Goal: Task Accomplishment & Management: Manage account settings

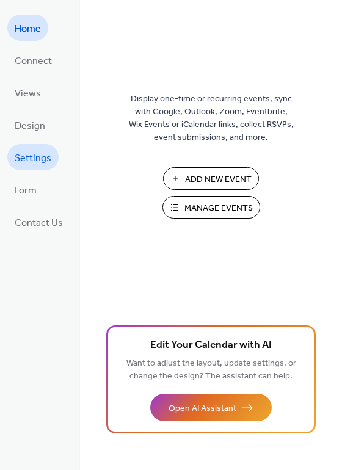
click at [44, 161] on span "Settings" at bounding box center [33, 158] width 37 height 19
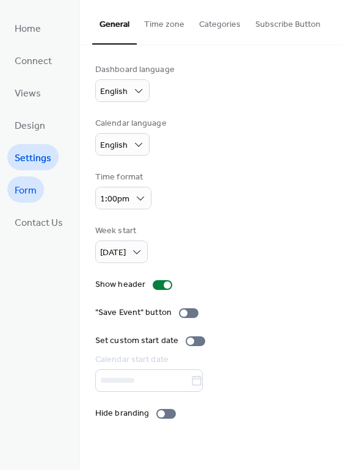
click at [33, 189] on span "Form" at bounding box center [26, 190] width 22 height 19
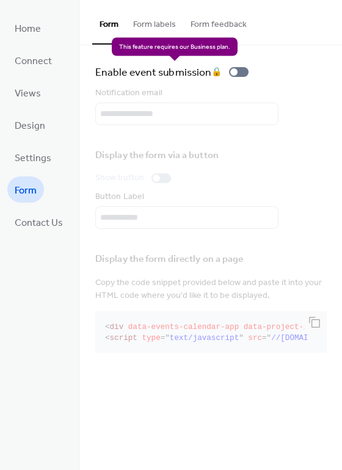
click at [211, 71] on div "Enable event submission 🔒" at bounding box center [174, 72] width 158 height 17
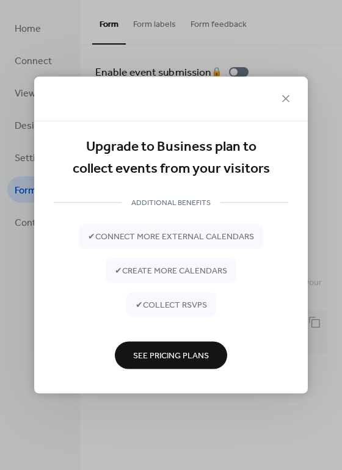
click at [180, 355] on span "See Pricing Plans" at bounding box center [171, 356] width 76 height 13
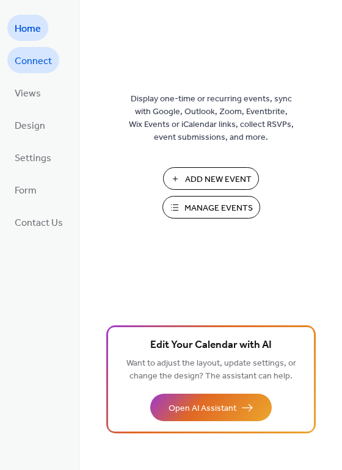
click at [47, 58] on span "Connect" at bounding box center [33, 61] width 37 height 19
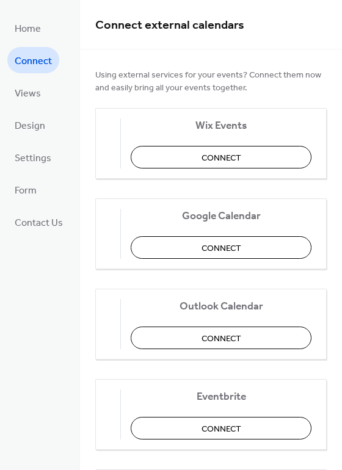
scroll to position [32, 0]
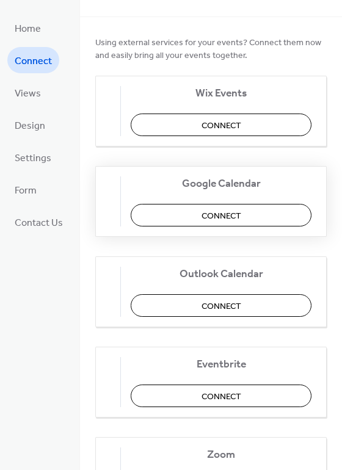
click at [196, 216] on button "Connect" at bounding box center [221, 215] width 181 height 23
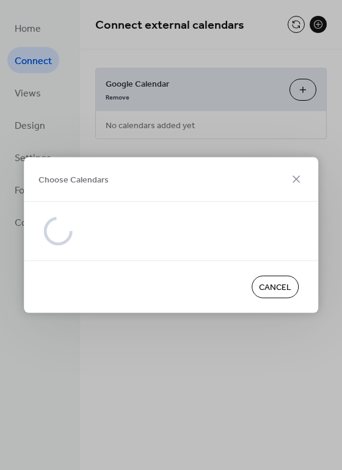
scroll to position [0, 0]
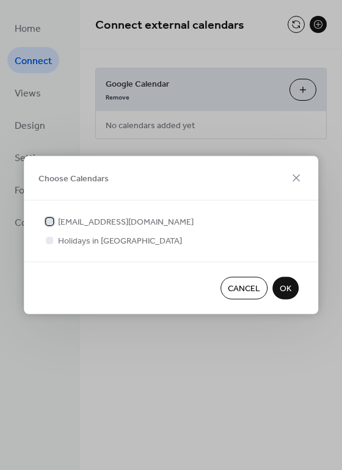
click at [117, 220] on span "events@sacivtx.org" at bounding box center [126, 222] width 136 height 13
click at [287, 286] on span "OK" at bounding box center [286, 289] width 12 height 13
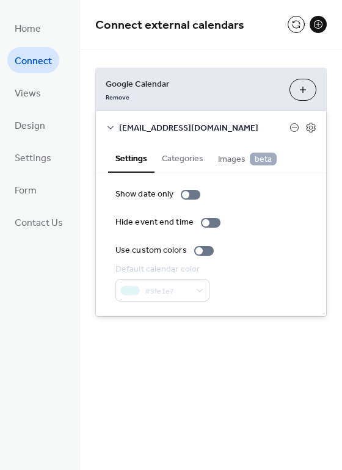
click at [196, 290] on div "#9fe1e7" at bounding box center [162, 290] width 94 height 23
click at [174, 155] on button "Categories" at bounding box center [183, 158] width 56 height 28
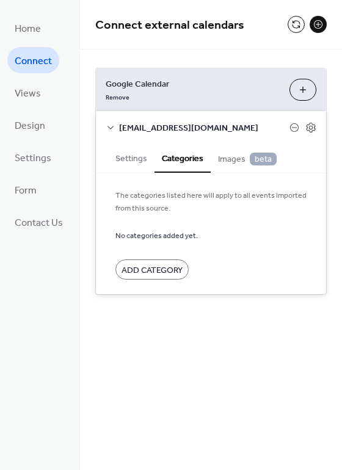
click at [224, 157] on span "Images beta" at bounding box center [247, 159] width 59 height 13
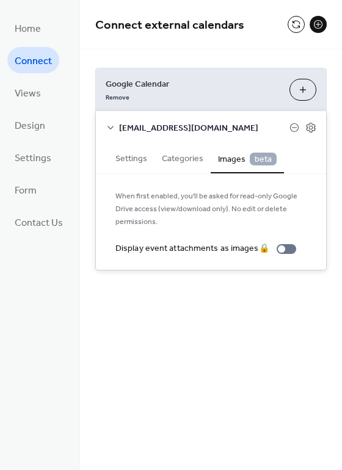
click at [137, 160] on button "Settings" at bounding box center [131, 158] width 46 height 28
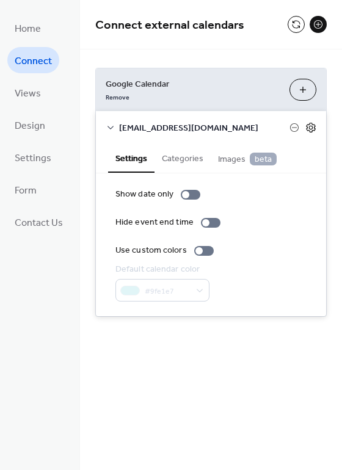
click at [310, 126] on icon at bounding box center [310, 127] width 11 height 11
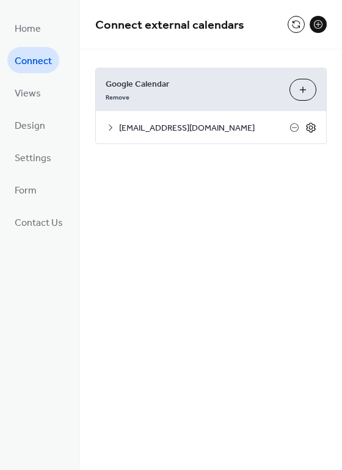
click at [310, 126] on icon at bounding box center [310, 127] width 11 height 11
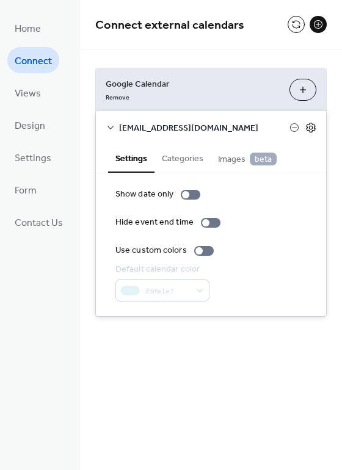
click at [310, 126] on icon at bounding box center [310, 127] width 11 height 11
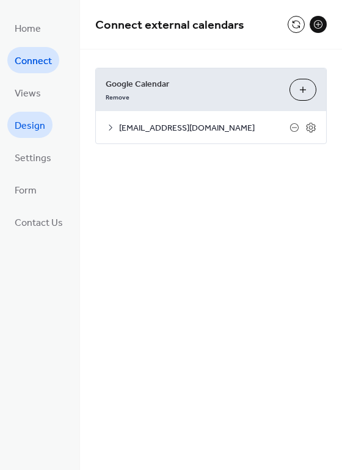
click at [43, 126] on span "Design" at bounding box center [30, 126] width 31 height 19
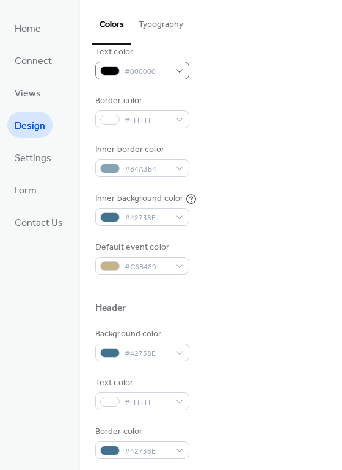
scroll to position [176, 0]
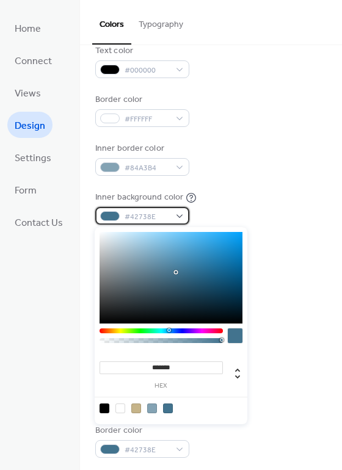
click at [128, 209] on div "#42738E" at bounding box center [142, 216] width 94 height 18
click at [234, 333] on div at bounding box center [235, 336] width 15 height 15
click at [235, 339] on div at bounding box center [235, 336] width 15 height 15
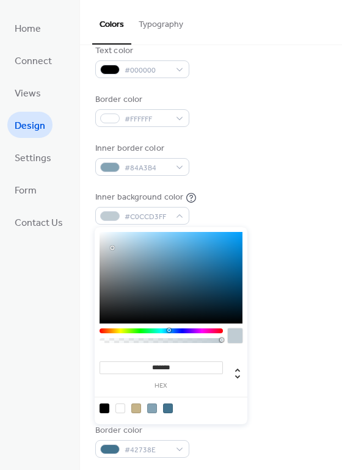
click at [112, 248] on div at bounding box center [171, 278] width 143 height 92
click at [111, 253] on div at bounding box center [171, 278] width 143 height 92
click at [111, 253] on div at bounding box center [111, 253] width 2 height 2
click at [105, 242] on div at bounding box center [171, 278] width 143 height 92
click at [114, 239] on div at bounding box center [171, 278] width 143 height 92
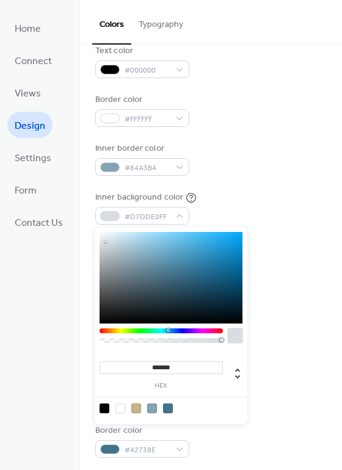
click at [106, 243] on div at bounding box center [171, 278] width 143 height 92
click at [106, 254] on div at bounding box center [171, 278] width 143 height 92
type input "*******"
click at [107, 244] on div at bounding box center [171, 278] width 143 height 92
click at [227, 203] on div "Inner background color #D2DBDFFF" at bounding box center [210, 208] width 231 height 34
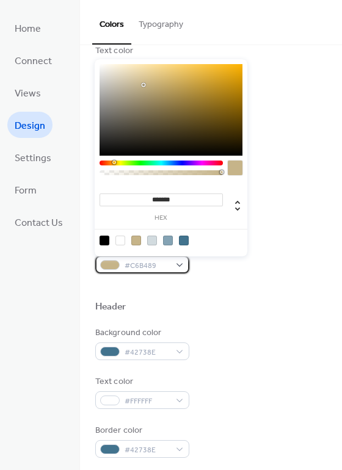
click at [150, 261] on span "#C6B489" at bounding box center [147, 266] width 45 height 13
click at [122, 144] on div at bounding box center [171, 110] width 143 height 92
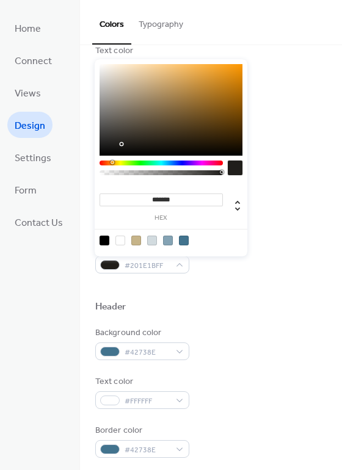
type input "*******"
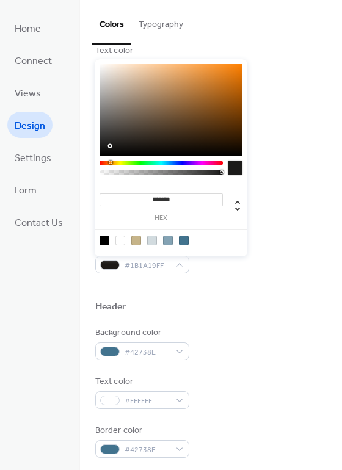
click at [110, 146] on div at bounding box center [171, 110] width 143 height 92
click at [302, 311] on div "Header" at bounding box center [210, 309] width 231 height 16
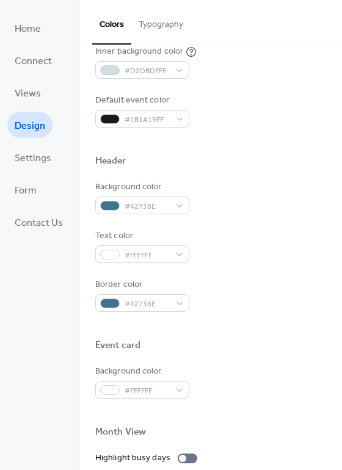
scroll to position [333, 0]
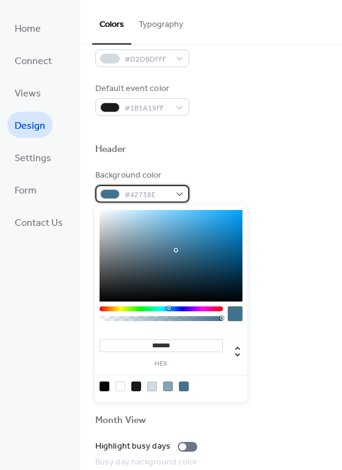
click at [169, 199] on div "#42738E" at bounding box center [142, 194] width 94 height 18
click at [203, 233] on div at bounding box center [171, 256] width 143 height 92
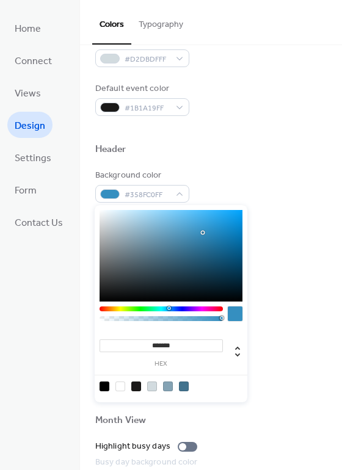
click at [222, 227] on div at bounding box center [171, 256] width 143 height 92
type input "*******"
click at [202, 224] on div at bounding box center [171, 256] width 143 height 92
click at [237, 313] on div at bounding box center [235, 314] width 15 height 15
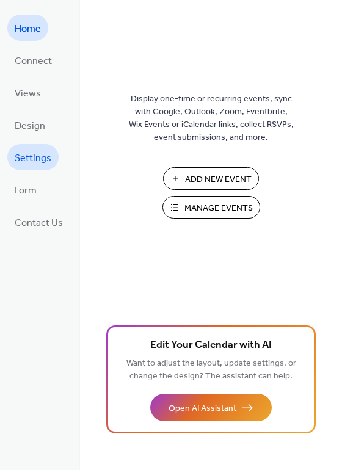
click at [38, 159] on span "Settings" at bounding box center [33, 158] width 37 height 19
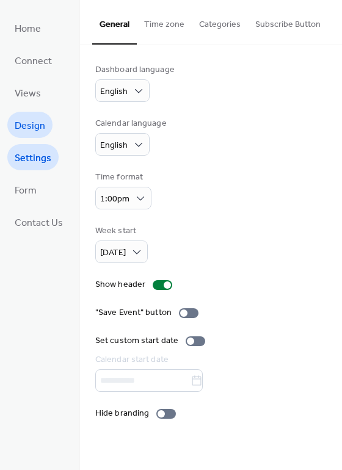
click at [34, 122] on span "Design" at bounding box center [30, 126] width 31 height 19
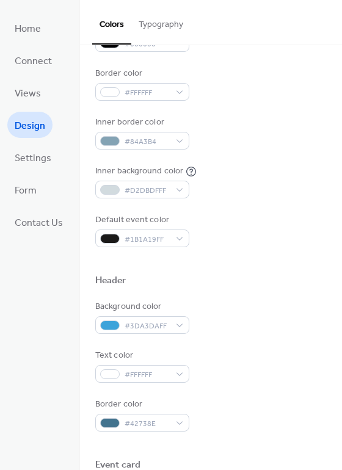
scroll to position [273, 0]
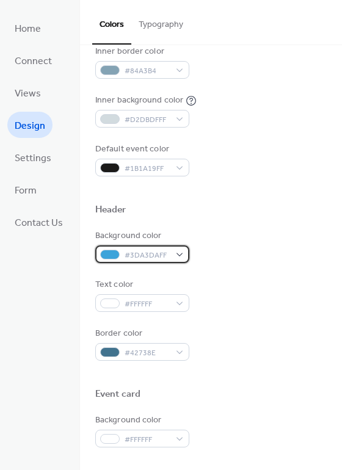
click at [150, 249] on span "#3DA3DAFF" at bounding box center [147, 255] width 45 height 13
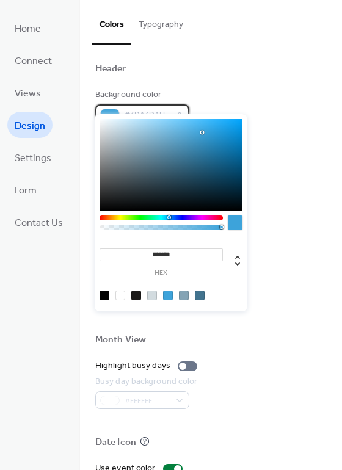
scroll to position [391, 0]
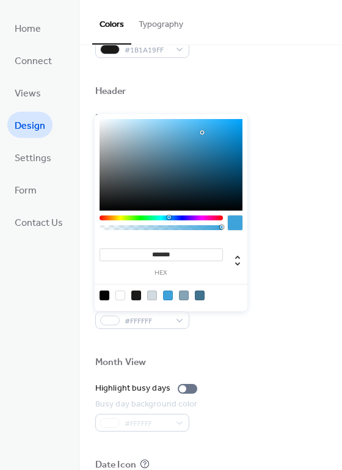
click at [161, 256] on input "*******" at bounding box center [161, 255] width 123 height 13
paste input
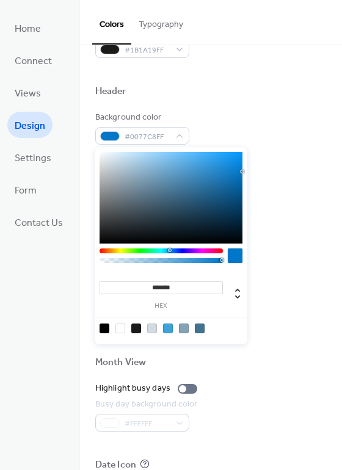
type input "*******"
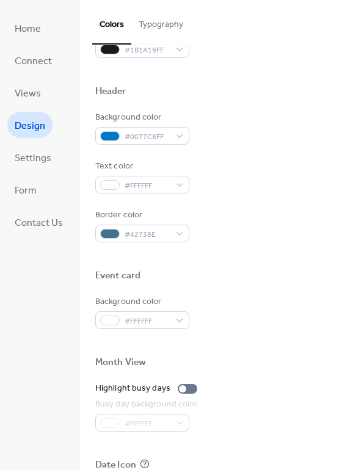
click at [259, 304] on div "Background color #FFFFFF" at bounding box center [210, 313] width 231 height 34
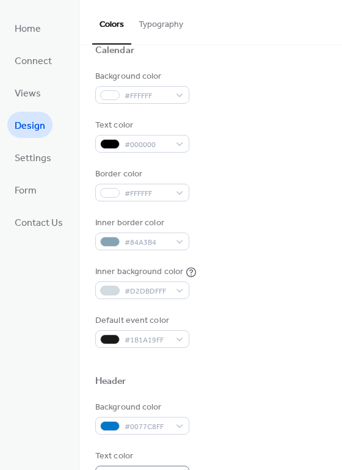
scroll to position [101, 0]
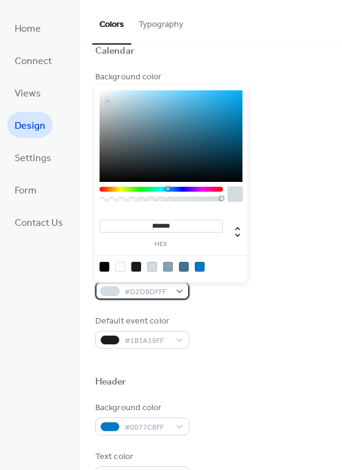
click at [162, 289] on span "#D2DBDFFF" at bounding box center [147, 292] width 45 height 13
click at [107, 94] on div at bounding box center [171, 136] width 143 height 92
type input "*******"
click at [108, 96] on div at bounding box center [109, 97] width 2 height 2
click at [282, 258] on div "Background color #FFFFFF Text color #000000 Border color #FFFFFF Inner border c…" at bounding box center [210, 210] width 231 height 278
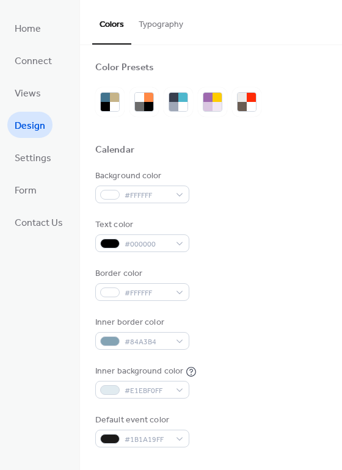
scroll to position [0, 0]
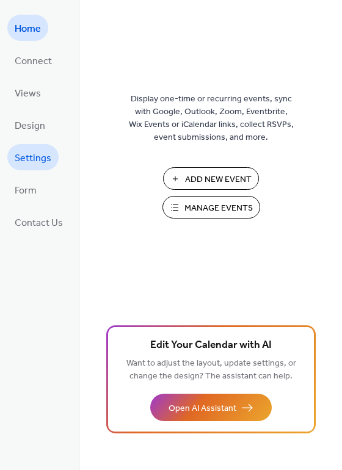
click at [49, 155] on span "Settings" at bounding box center [33, 158] width 37 height 19
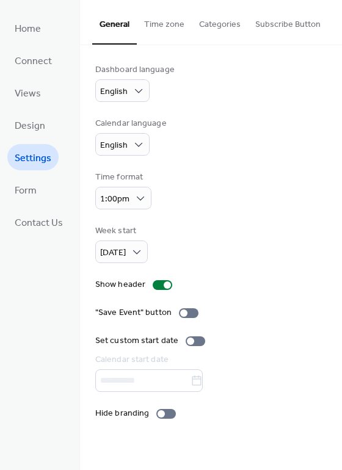
click at [222, 26] on button "Categories" at bounding box center [220, 21] width 56 height 43
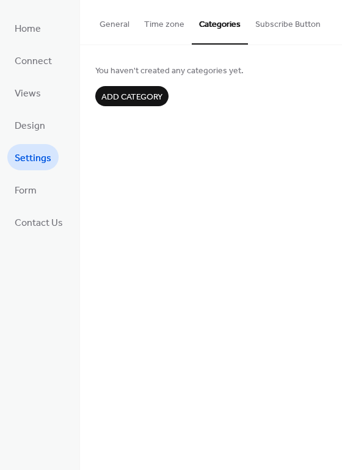
click at [255, 26] on button "Subscribe Button" at bounding box center [288, 21] width 80 height 43
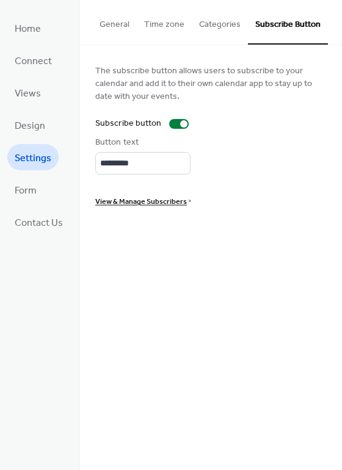
click at [137, 31] on button "Time zone" at bounding box center [164, 21] width 55 height 43
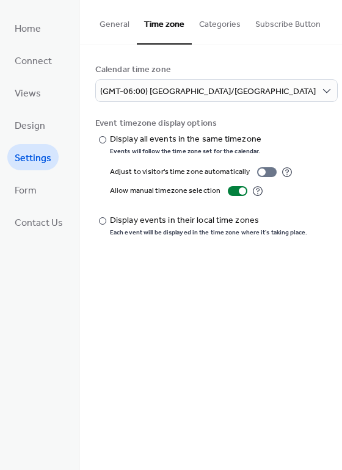
click at [115, 25] on button "General" at bounding box center [114, 21] width 45 height 43
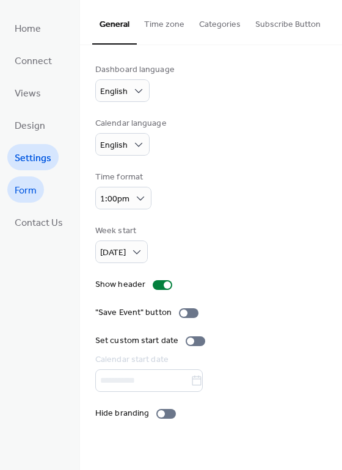
click at [21, 192] on span "Form" at bounding box center [26, 190] width 22 height 19
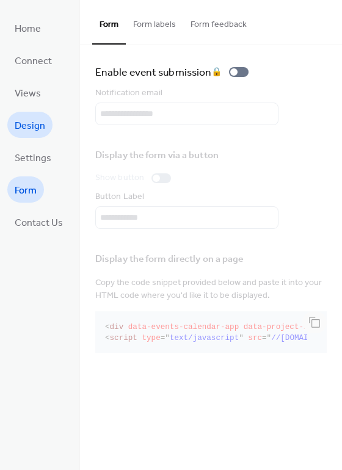
click at [26, 118] on span "Design" at bounding box center [30, 126] width 31 height 19
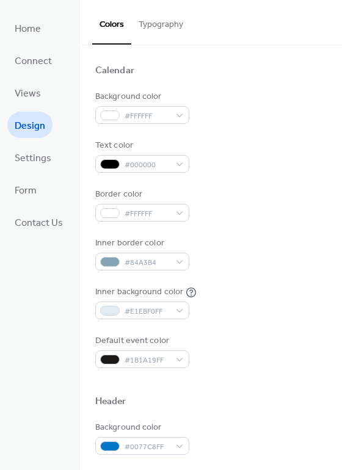
scroll to position [133, 0]
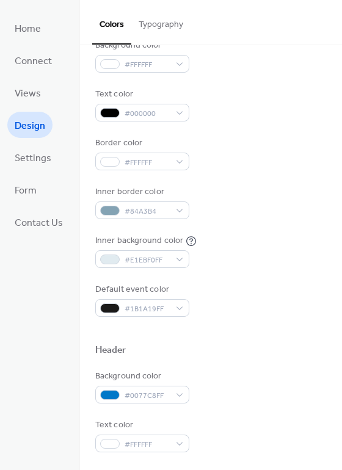
click at [157, 30] on button "Typography" at bounding box center [160, 21] width 59 height 43
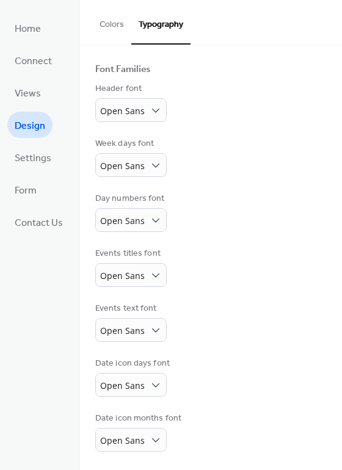
scroll to position [72, 0]
click at [144, 118] on div "Open Sans" at bounding box center [130, 110] width 71 height 24
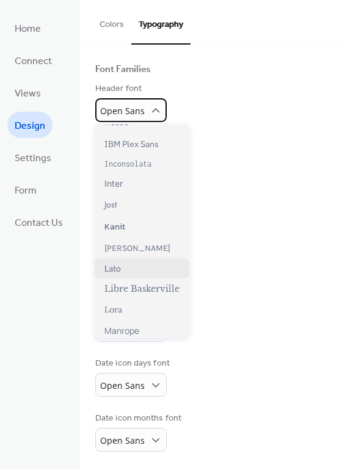
scroll to position [130, 0]
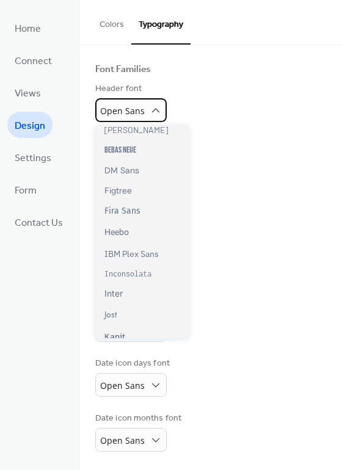
click at [136, 113] on span "Open Sans" at bounding box center [122, 111] width 45 height 12
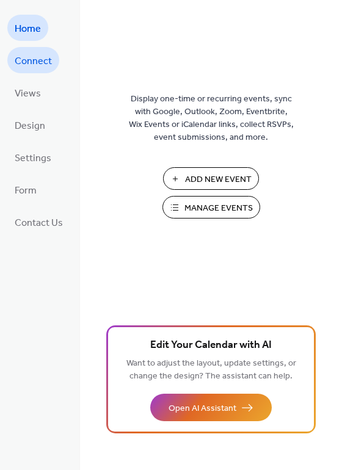
click at [24, 58] on span "Connect" at bounding box center [33, 61] width 37 height 19
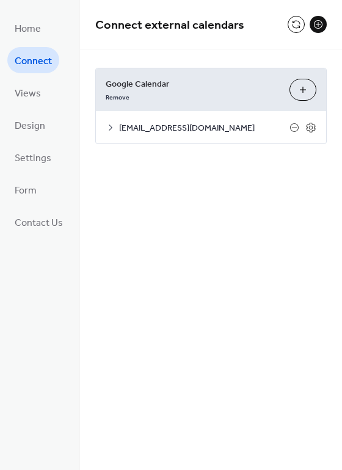
click at [258, 133] on span "[EMAIL_ADDRESS][DOMAIN_NAME]" at bounding box center [204, 128] width 170 height 13
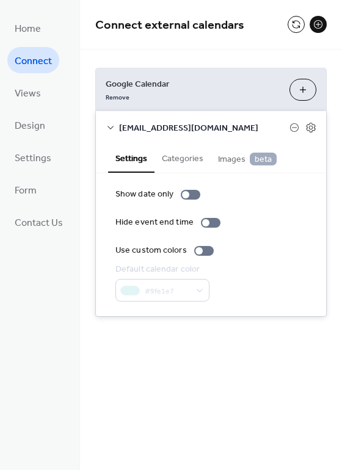
click at [189, 153] on button "Categories" at bounding box center [183, 158] width 56 height 28
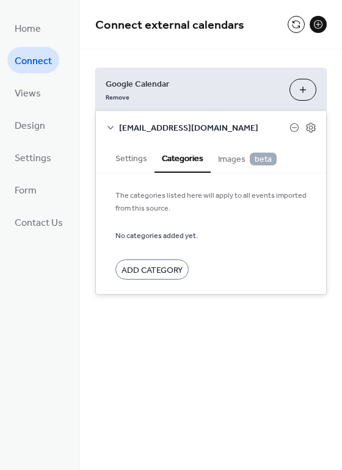
click at [233, 162] on span "Images beta" at bounding box center [247, 159] width 59 height 13
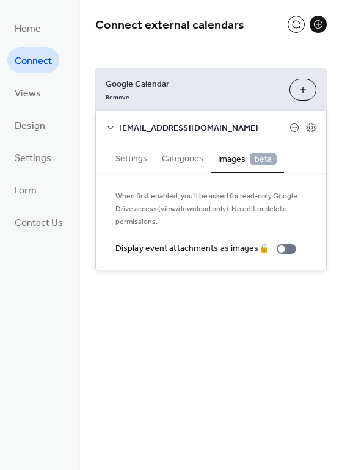
click at [136, 161] on button "Settings" at bounding box center [131, 158] width 46 height 28
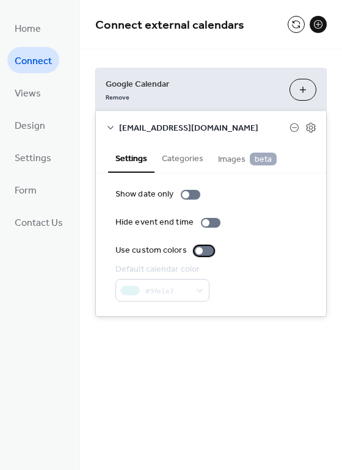
click at [206, 246] on div at bounding box center [204, 251] width 20 height 10
click at [313, 129] on icon at bounding box center [310, 127] width 11 height 11
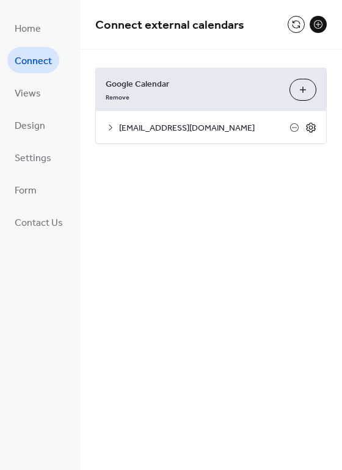
click at [313, 129] on icon at bounding box center [310, 127] width 11 height 11
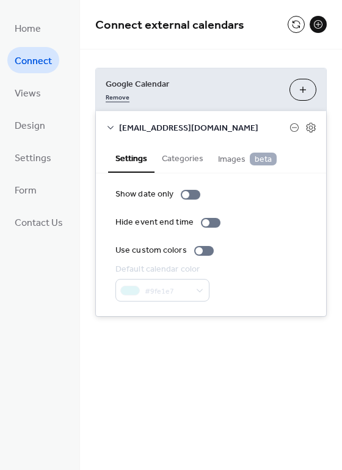
click at [122, 98] on link "Remove" at bounding box center [118, 96] width 24 height 13
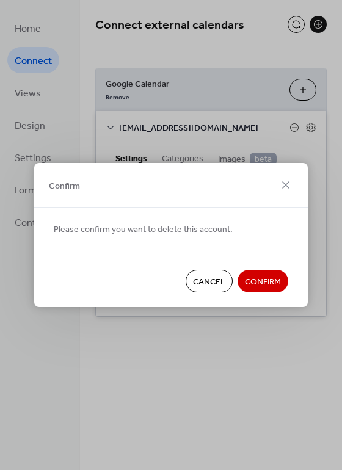
click at [271, 293] on div "Cancel Confirm" at bounding box center [171, 281] width 274 height 53
click at [271, 288] on span "Confirm" at bounding box center [263, 282] width 36 height 13
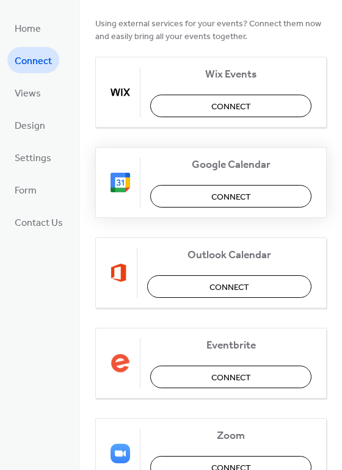
scroll to position [46, 0]
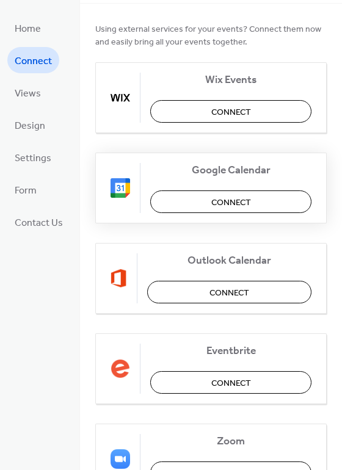
click at [250, 205] on button "Connect" at bounding box center [230, 202] width 161 height 23
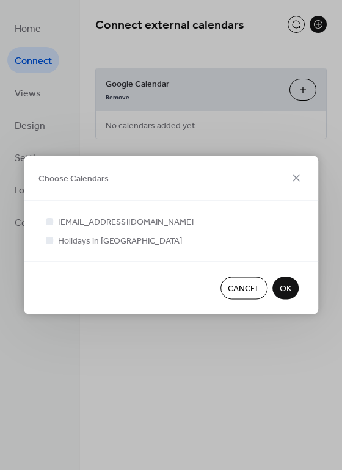
scroll to position [0, 0]
click at [118, 220] on span "[EMAIL_ADDRESS][DOMAIN_NAME]" at bounding box center [126, 222] width 136 height 13
click at [282, 286] on span "OK" at bounding box center [286, 289] width 12 height 13
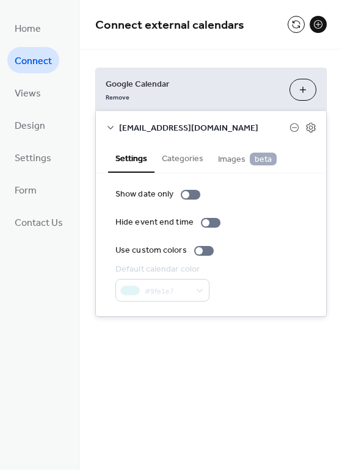
click at [178, 162] on button "Categories" at bounding box center [183, 158] width 56 height 28
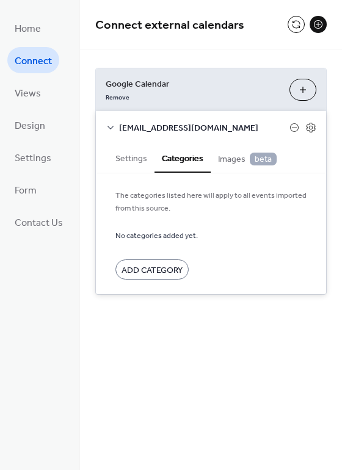
click at [126, 161] on button "Settings" at bounding box center [131, 158] width 46 height 28
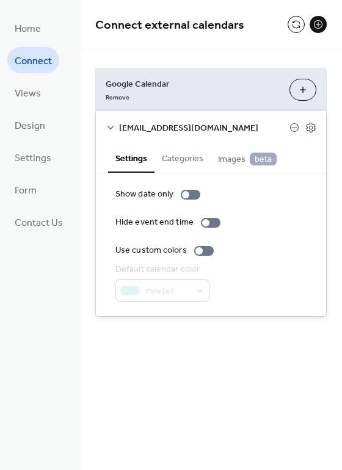
click at [155, 160] on button "Categories" at bounding box center [183, 158] width 56 height 28
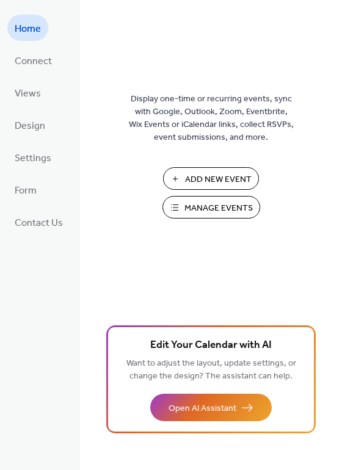
click at [200, 212] on span "Manage Events" at bounding box center [218, 208] width 68 height 13
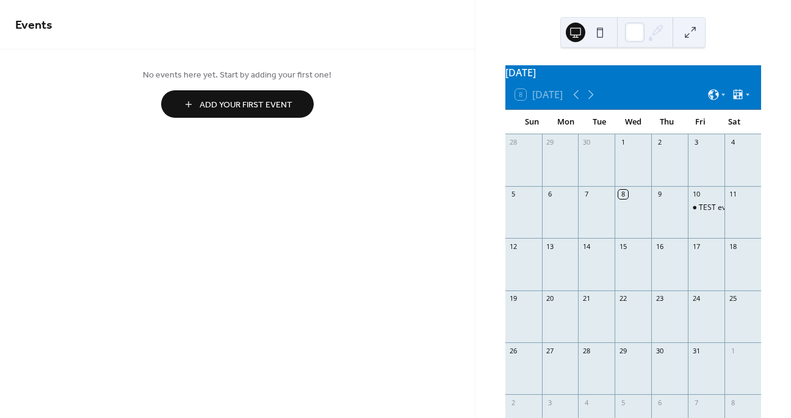
scroll to position [10, 0]
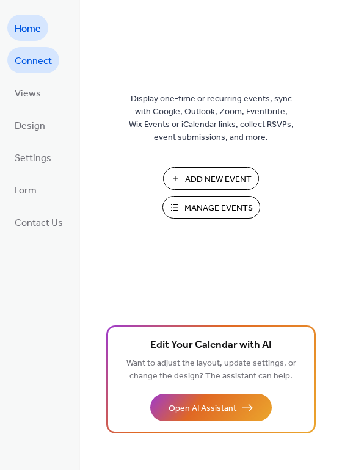
click at [35, 67] on span "Connect" at bounding box center [33, 61] width 37 height 19
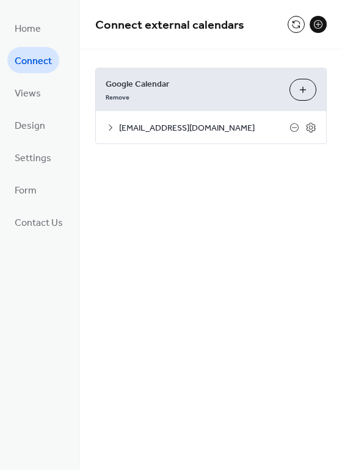
click at [217, 83] on span "Google Calendar" at bounding box center [193, 84] width 174 height 13
click at [310, 125] on icon at bounding box center [311, 127] width 4 height 4
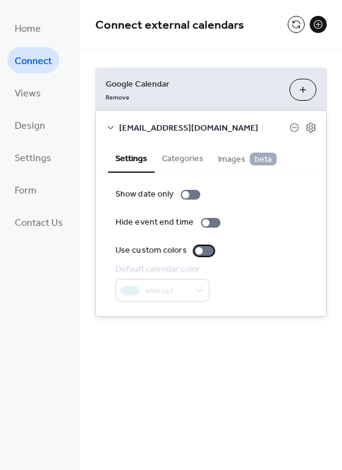
click at [198, 252] on div at bounding box center [198, 250] width 7 height 7
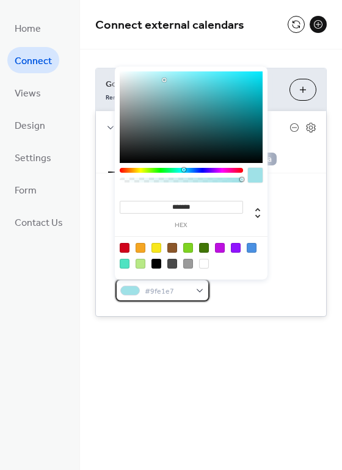
click at [197, 292] on div "#9fe1e7" at bounding box center [162, 290] width 94 height 23
click at [201, 248] on div at bounding box center [204, 248] width 10 height 10
type input "*******"
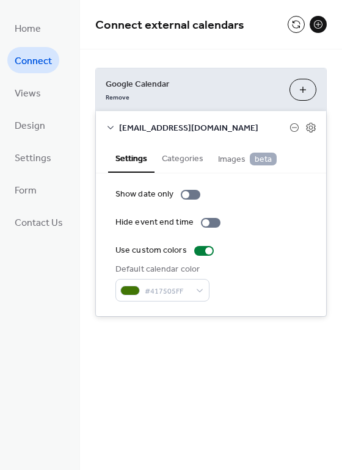
click at [304, 251] on div "Use custom colors" at bounding box center [210, 250] width 191 height 13
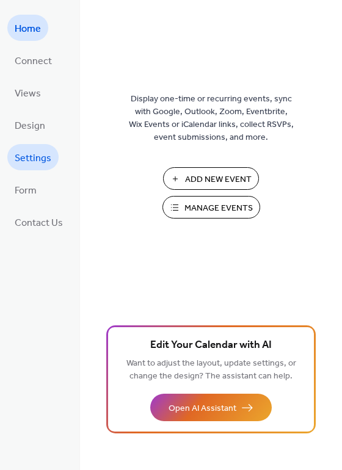
click at [34, 145] on link "Settings" at bounding box center [32, 157] width 51 height 26
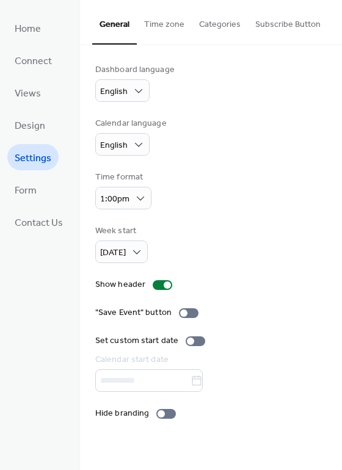
click at [216, 19] on button "Categories" at bounding box center [220, 21] width 56 height 43
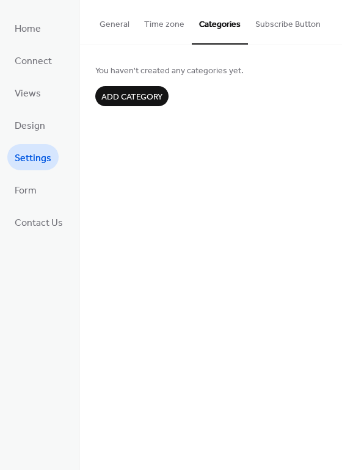
click at [178, 23] on button "Time zone" at bounding box center [164, 21] width 55 height 43
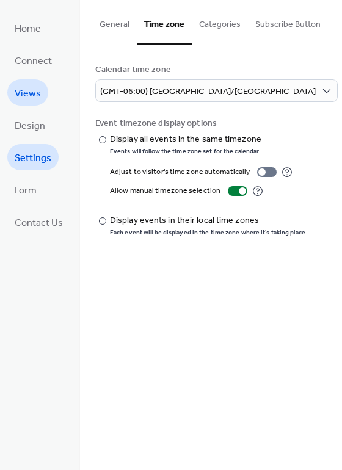
click at [35, 92] on span "Views" at bounding box center [28, 93] width 26 height 19
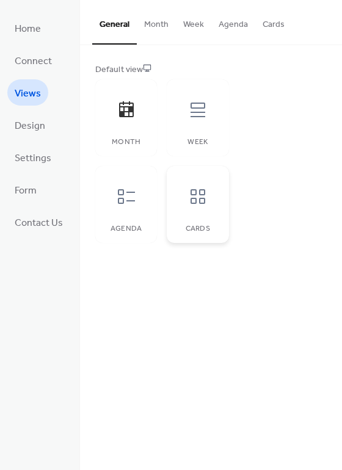
click at [174, 194] on div "Cards" at bounding box center [198, 204] width 62 height 77
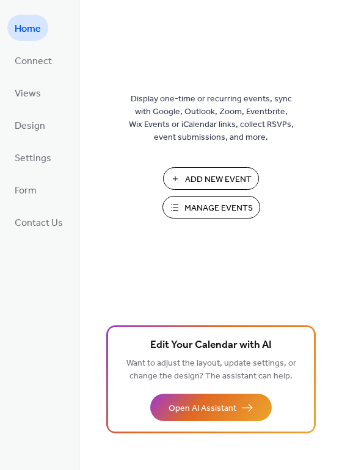
click at [148, 179] on div "Display one-time or recurring events, sync with Google, Outlook, Zoom, Eventbri…" at bounding box center [211, 255] width 262 height 431
click at [25, 59] on span "Connect" at bounding box center [33, 61] width 37 height 19
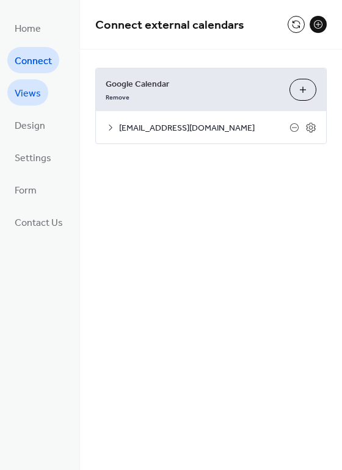
click at [22, 92] on span "Views" at bounding box center [28, 93] width 26 height 19
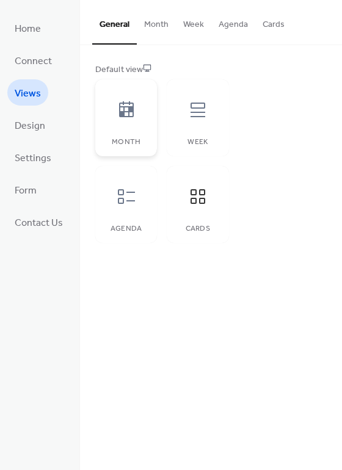
click at [124, 123] on div at bounding box center [126, 110] width 37 height 37
click at [276, 23] on button "Cards" at bounding box center [273, 21] width 37 height 43
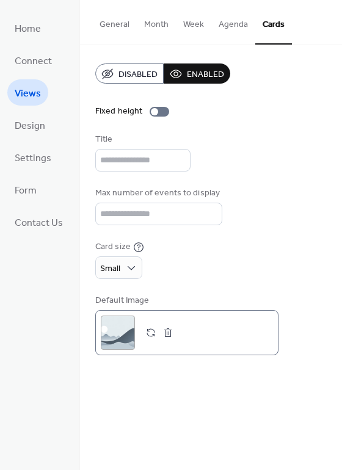
click at [127, 332] on div ";" at bounding box center [118, 333] width 34 height 34
click at [150, 22] on button "Month" at bounding box center [156, 21] width 39 height 43
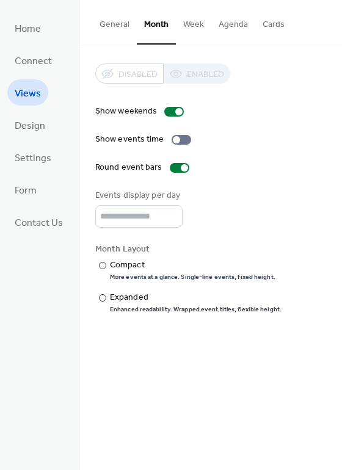
click at [193, 16] on button "Week" at bounding box center [193, 21] width 35 height 43
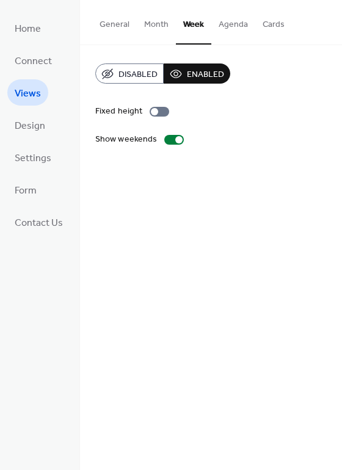
click at [158, 27] on button "Month" at bounding box center [156, 21] width 39 height 43
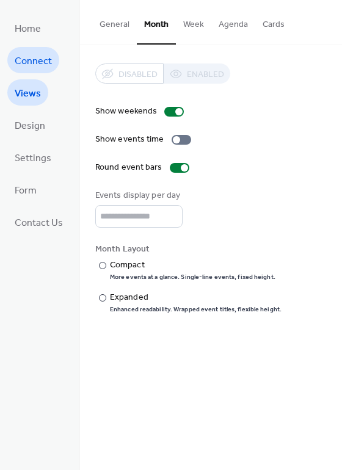
click at [26, 67] on span "Connect" at bounding box center [33, 61] width 37 height 19
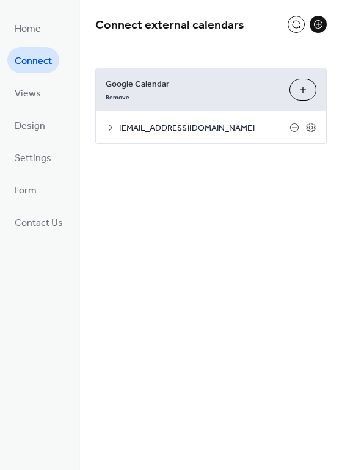
click at [195, 136] on div "events@sacivtx.org" at bounding box center [211, 127] width 230 height 32
click at [112, 130] on icon at bounding box center [111, 128] width 10 height 10
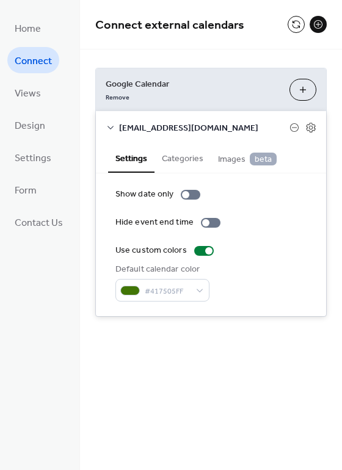
click at [191, 157] on button "Categories" at bounding box center [183, 158] width 56 height 28
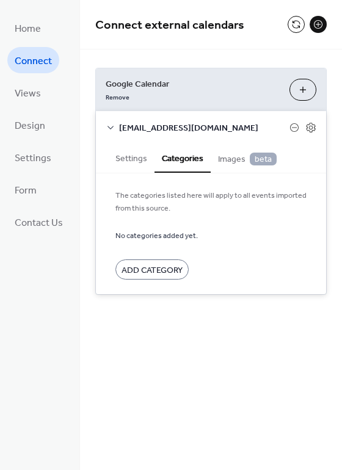
click at [167, 269] on span "Add Category" at bounding box center [152, 270] width 61 height 13
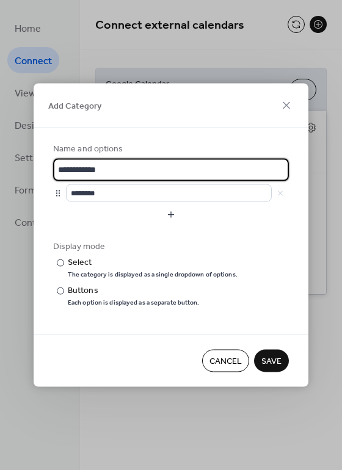
click at [219, 357] on span "Cancel" at bounding box center [225, 361] width 32 height 13
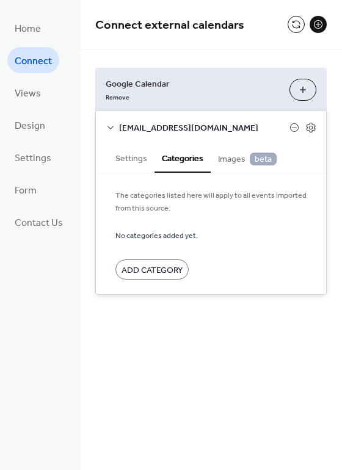
click at [224, 168] on button "Images beta" at bounding box center [247, 158] width 73 height 29
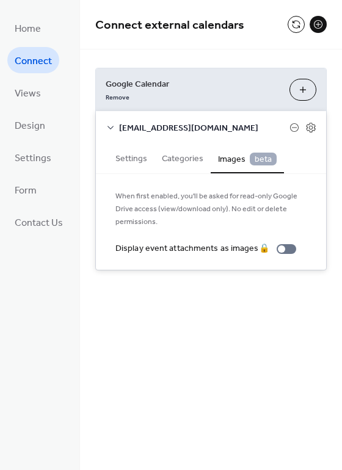
click at [197, 164] on button "Categories" at bounding box center [183, 158] width 56 height 28
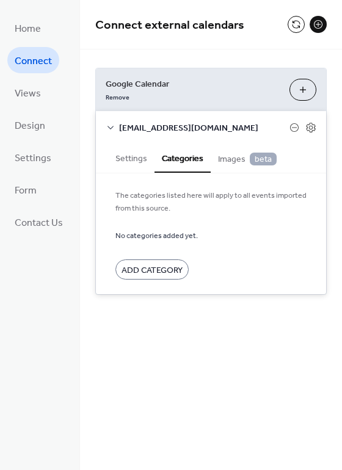
click at [134, 167] on button "Settings" at bounding box center [131, 158] width 46 height 28
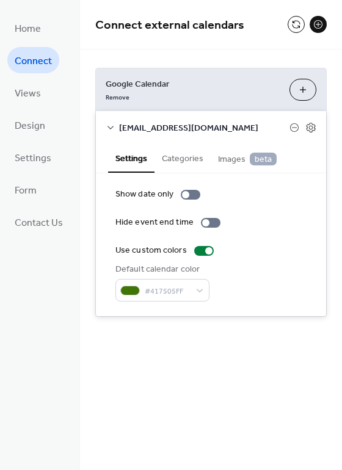
click at [187, 168] on button "Categories" at bounding box center [183, 158] width 56 height 28
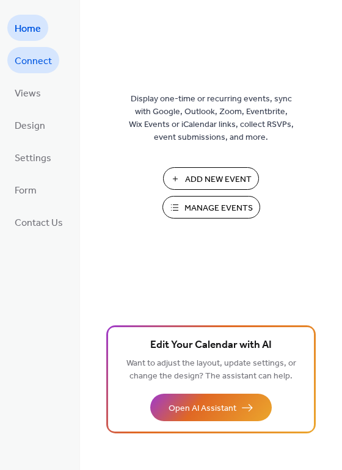
click at [31, 67] on span "Connect" at bounding box center [33, 61] width 37 height 19
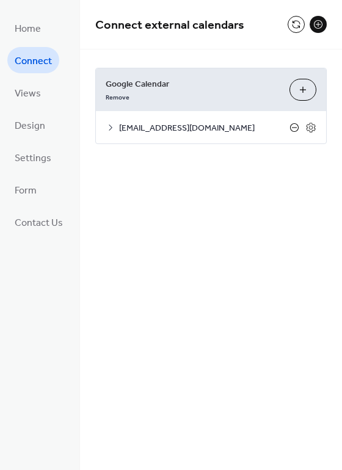
click at [296, 125] on icon at bounding box center [294, 128] width 10 height 10
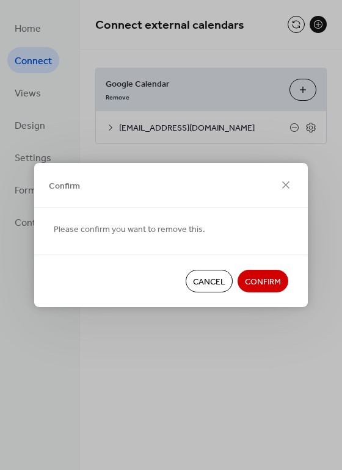
click at [268, 281] on span "Confirm" at bounding box center [263, 282] width 36 height 13
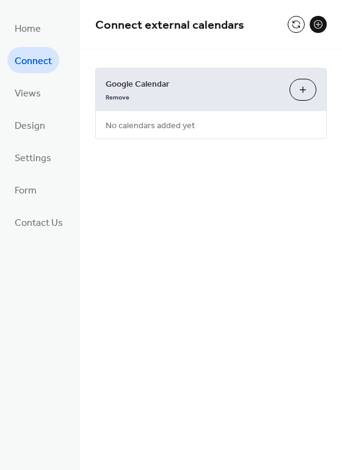
click at [307, 97] on button "Choose Calendars" at bounding box center [302, 90] width 27 height 22
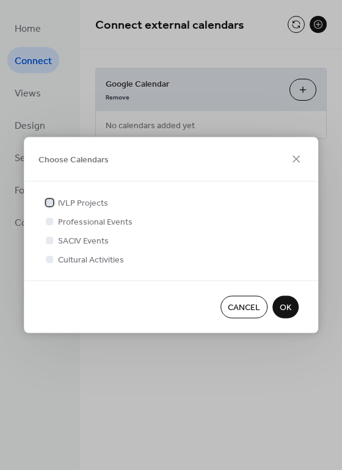
click at [52, 202] on div at bounding box center [49, 201] width 7 height 7
click at [51, 219] on div at bounding box center [49, 220] width 7 height 7
click at [50, 259] on div at bounding box center [49, 258] width 7 height 7
click at [51, 258] on div at bounding box center [49, 258] width 7 height 7
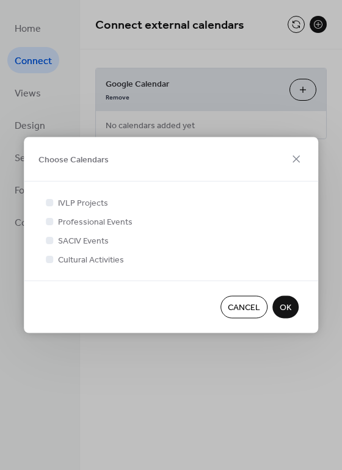
click at [48, 258] on div at bounding box center [49, 258] width 7 height 7
click at [49, 221] on icon at bounding box center [49, 221] width 5 height 5
click at [49, 261] on div at bounding box center [49, 258] width 7 height 7
click at [50, 219] on div at bounding box center [49, 220] width 7 height 7
click at [49, 242] on div at bounding box center [49, 239] width 7 height 7
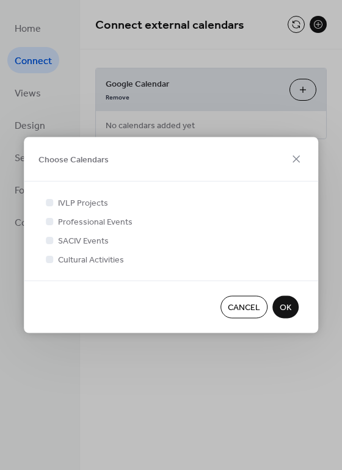
click at [48, 224] on div at bounding box center [49, 220] width 7 height 7
click at [51, 203] on icon at bounding box center [49, 202] width 5 height 5
click at [51, 203] on div at bounding box center [49, 201] width 7 height 7
click at [289, 159] on icon at bounding box center [296, 159] width 15 height 15
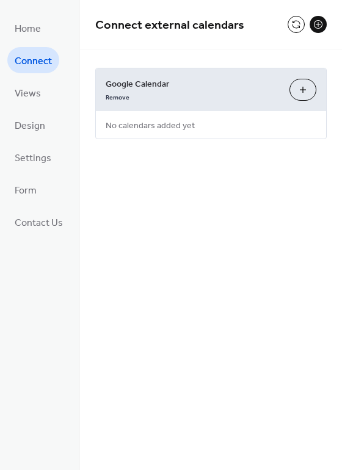
click at [283, 22] on span "Connect external calendars" at bounding box center [191, 25] width 192 height 24
click at [290, 22] on button at bounding box center [296, 24] width 17 height 17
click at [299, 92] on button "Choose Calendars" at bounding box center [302, 90] width 27 height 22
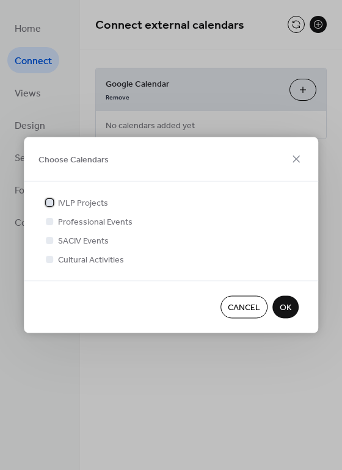
click at [64, 208] on span "IVLP Projects" at bounding box center [83, 203] width 50 height 13
click at [52, 218] on div at bounding box center [49, 220] width 7 height 7
click at [47, 260] on div at bounding box center [49, 258] width 7 height 7
click at [51, 217] on div at bounding box center [49, 220] width 7 height 7
click at [51, 206] on div at bounding box center [49, 202] width 12 height 12
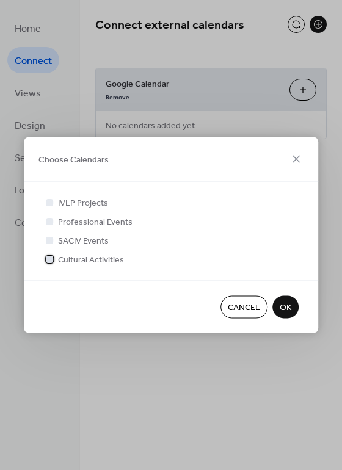
click at [53, 259] on div at bounding box center [49, 258] width 7 height 7
click at [51, 219] on div at bounding box center [49, 220] width 7 height 7
click at [49, 205] on div at bounding box center [49, 201] width 7 height 7
click at [49, 215] on div at bounding box center [49, 221] width 12 height 12
click at [47, 258] on icon at bounding box center [49, 258] width 5 height 5
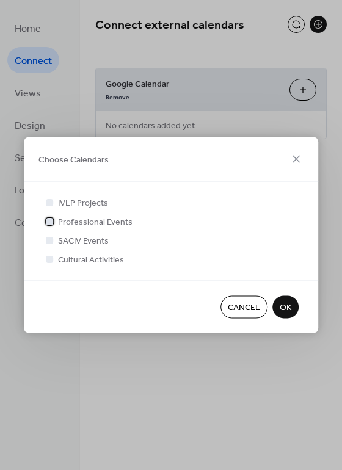
click at [51, 223] on div at bounding box center [49, 220] width 7 height 7
click at [52, 256] on div at bounding box center [49, 258] width 7 height 7
click at [233, 307] on span "Cancel" at bounding box center [244, 308] width 32 height 13
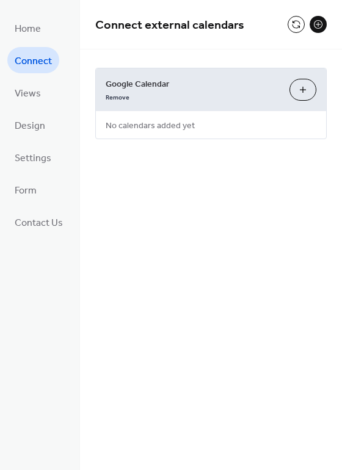
click at [304, 90] on button "Choose Calendars" at bounding box center [302, 90] width 27 height 22
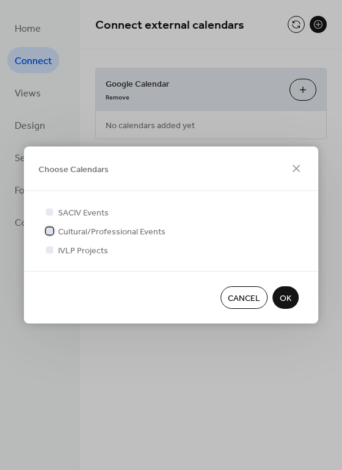
click at [54, 230] on div at bounding box center [49, 231] width 12 height 12
click at [51, 246] on div at bounding box center [49, 249] width 7 height 7
click at [54, 211] on div at bounding box center [49, 212] width 12 height 12
click at [48, 211] on div at bounding box center [49, 211] width 7 height 7
click at [289, 300] on span "OK" at bounding box center [286, 299] width 12 height 13
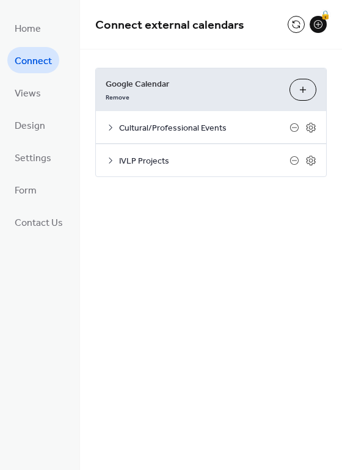
click at [162, 131] on span "Cultural/Professional Events" at bounding box center [204, 128] width 170 height 13
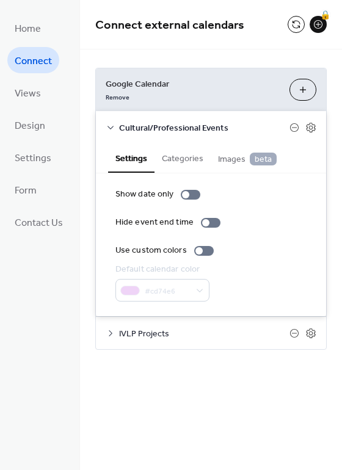
click at [173, 338] on span "IVLP Projects" at bounding box center [204, 334] width 170 height 13
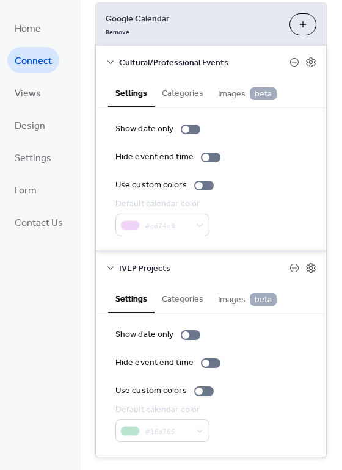
scroll to position [64, 0]
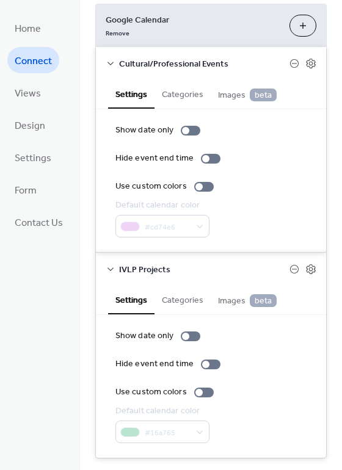
click at [199, 193] on div "Show date only Hide event end time Use custom colors Default calendar color #cd…" at bounding box center [210, 181] width 191 height 114
click at [199, 191] on div at bounding box center [204, 187] width 20 height 10
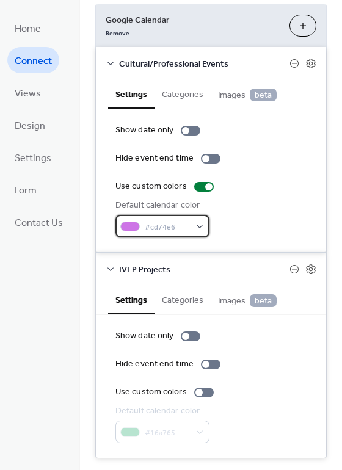
click at [190, 227] on div "#cd74e6" at bounding box center [162, 226] width 94 height 23
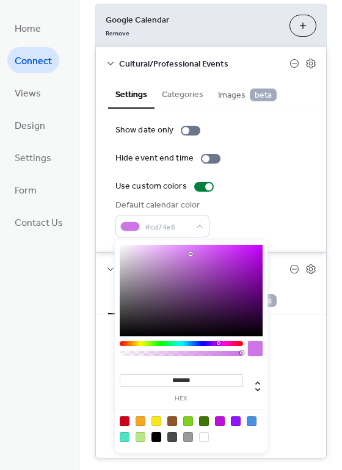
click at [201, 250] on div at bounding box center [191, 291] width 143 height 92
type input "*******"
click at [202, 260] on div at bounding box center [191, 291] width 143 height 92
click at [236, 205] on div "Default calendar color #BA5BD4FF" at bounding box center [210, 218] width 191 height 38
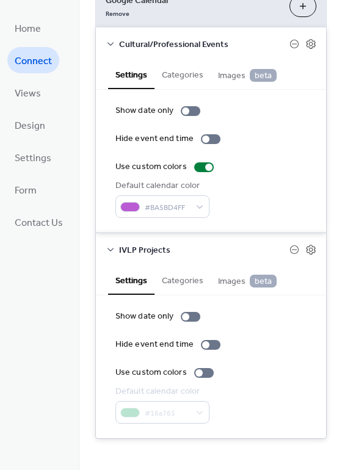
scroll to position [89, 0]
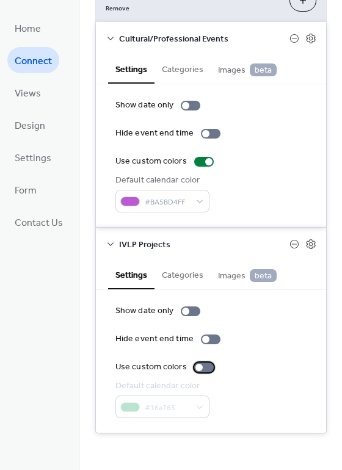
click at [199, 369] on div at bounding box center [204, 368] width 20 height 10
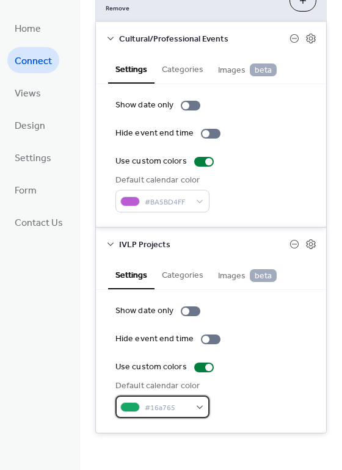
click at [183, 402] on span "#16a765" at bounding box center [167, 408] width 45 height 13
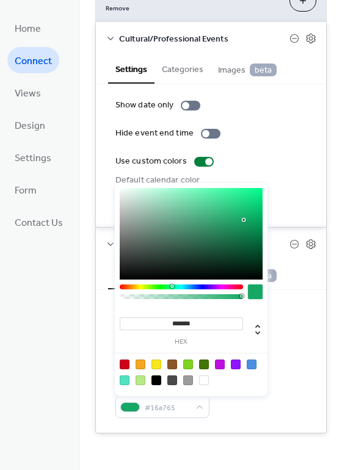
click at [248, 242] on div at bounding box center [191, 234] width 143 height 92
click at [242, 232] on div at bounding box center [191, 234] width 143 height 92
click at [236, 232] on div at bounding box center [191, 234] width 143 height 92
type input "*******"
click at [230, 227] on div at bounding box center [191, 234] width 143 height 92
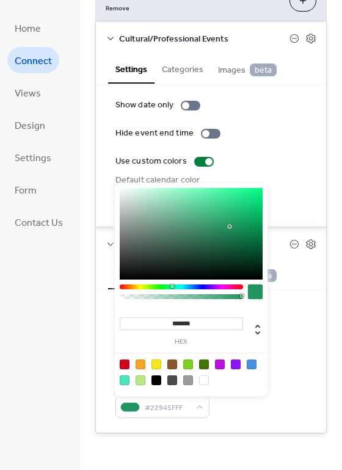
click at [282, 410] on div "Default calendar color #22945FFF" at bounding box center [210, 399] width 191 height 38
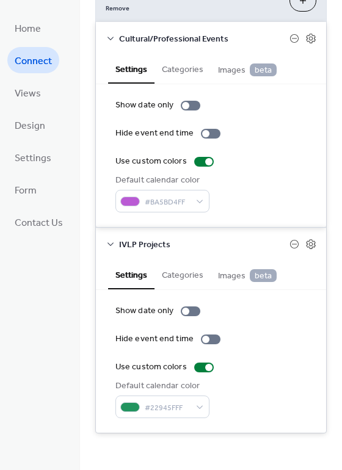
scroll to position [0, 0]
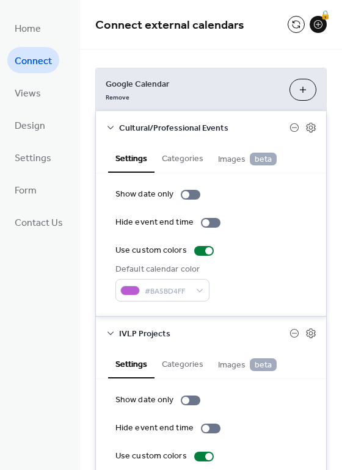
click at [186, 161] on button "Categories" at bounding box center [183, 158] width 56 height 28
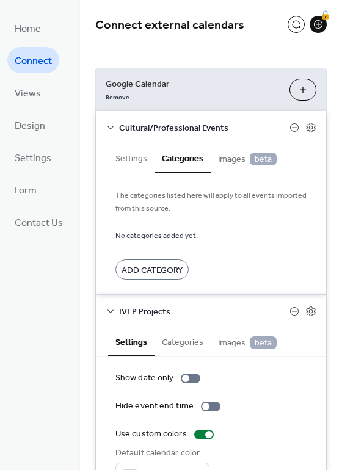
click at [177, 272] on span "Add Category" at bounding box center [152, 270] width 61 height 13
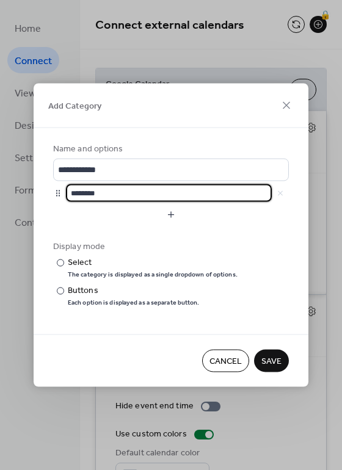
click at [184, 192] on input "********" at bounding box center [169, 193] width 206 height 18
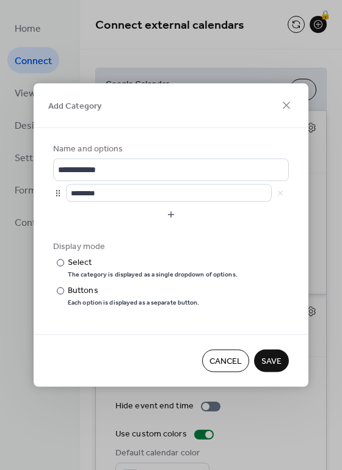
click at [221, 364] on span "Cancel" at bounding box center [225, 361] width 32 height 13
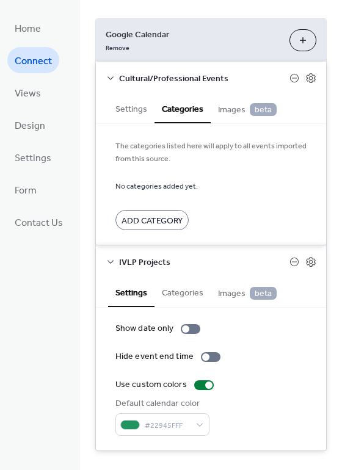
scroll to position [67, 0]
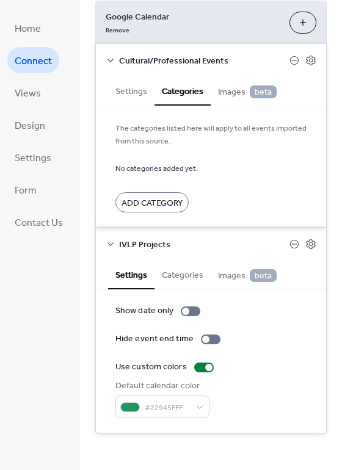
click at [224, 99] on span "Images beta" at bounding box center [247, 91] width 59 height 13
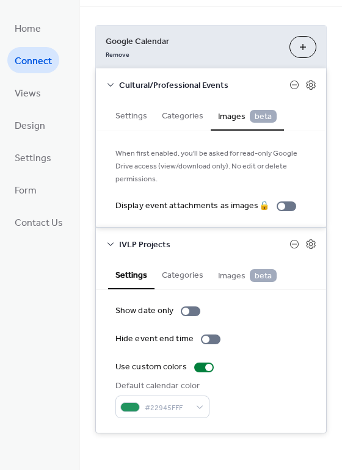
scroll to position [43, 0]
click at [147, 118] on button "Settings" at bounding box center [131, 115] width 46 height 28
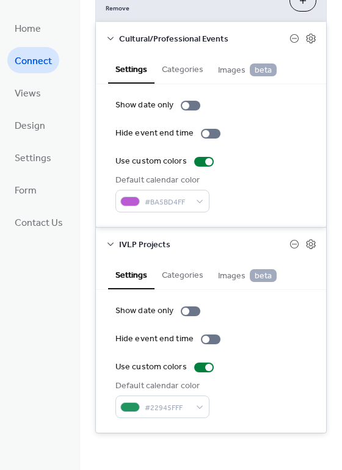
scroll to position [0, 0]
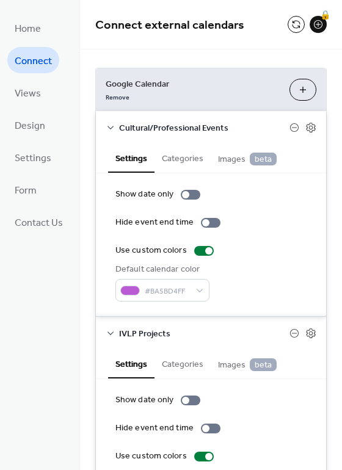
click at [57, 86] on ul "Home Connect Views Design Settings Form Contact Us" at bounding box center [38, 125] width 63 height 220
click at [33, 90] on span "Views" at bounding box center [28, 93] width 26 height 19
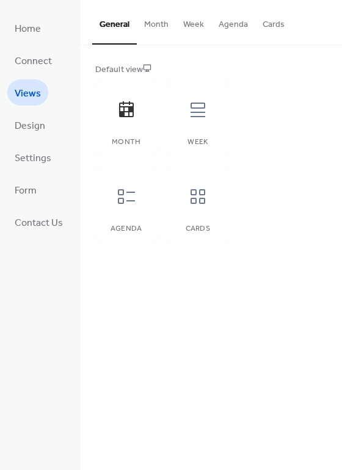
click at [161, 20] on button "Month" at bounding box center [156, 21] width 39 height 43
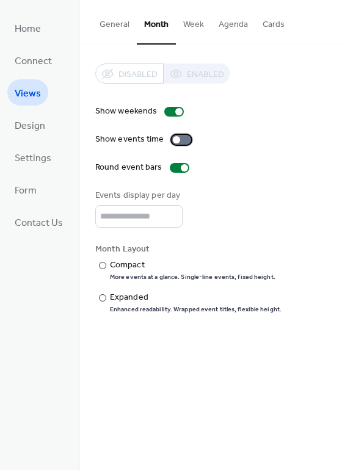
click at [178, 142] on div at bounding box center [182, 140] width 20 height 10
click at [222, 274] on div "More events at a glance. Single-line events, fixed height." at bounding box center [193, 277] width 166 height 9
click at [208, 307] on div "Enhanced readability. Wrapped event titles, flexible height." at bounding box center [196, 309] width 172 height 9
click at [145, 76] on div "Disabled Enabled" at bounding box center [162, 74] width 135 height 20
click at [23, 128] on span "Design" at bounding box center [30, 126] width 31 height 19
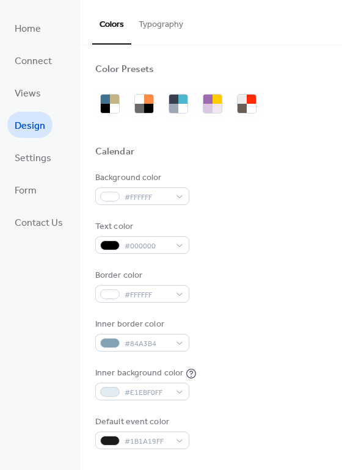
scroll to position [198, 0]
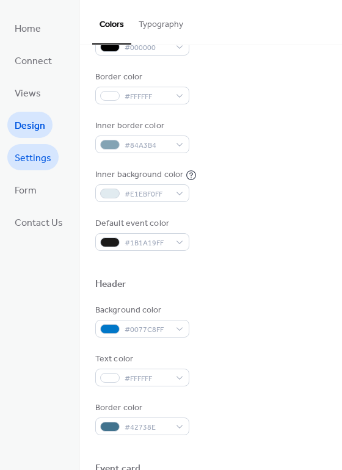
click at [50, 159] on span "Settings" at bounding box center [33, 158] width 37 height 19
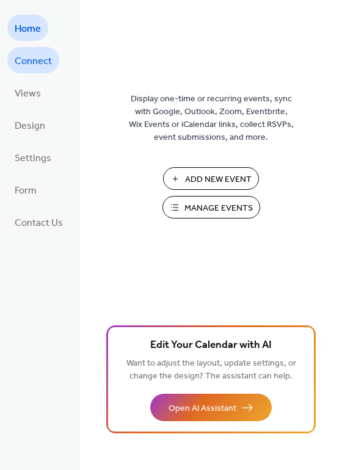
click at [35, 70] on link "Connect" at bounding box center [33, 60] width 52 height 26
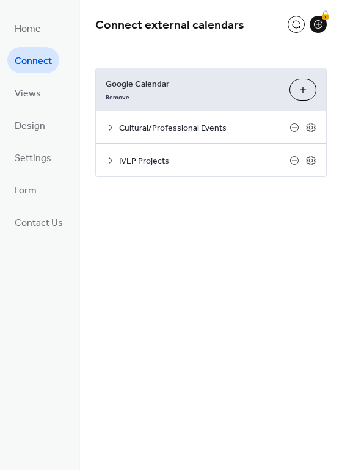
click at [123, 112] on div "Cultural/Professional Events" at bounding box center [211, 127] width 230 height 32
click at [123, 118] on div "Cultural/Professional Events" at bounding box center [211, 127] width 230 height 32
click at [103, 131] on div "Cultural/Professional Events" at bounding box center [211, 127] width 230 height 32
click at [109, 131] on icon at bounding box center [111, 128] width 10 height 10
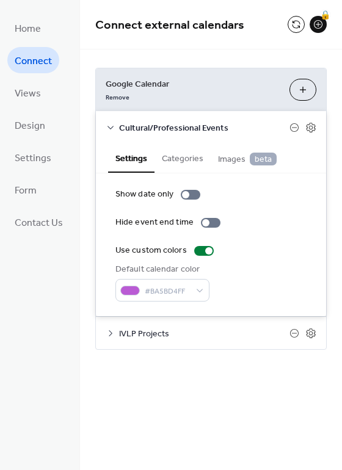
click at [169, 163] on button "Categories" at bounding box center [183, 158] width 56 height 28
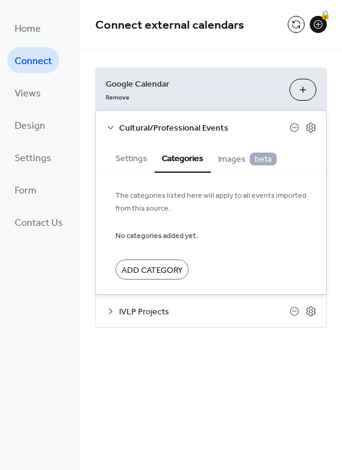
click at [146, 261] on button "Add Category" at bounding box center [151, 270] width 73 height 20
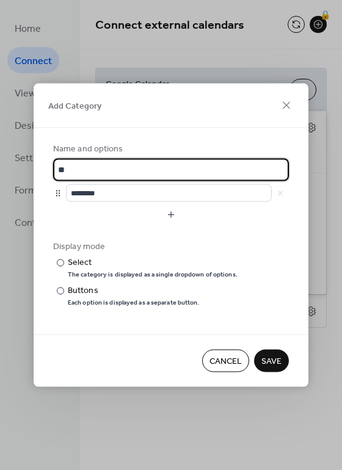
type input "*"
click at [289, 112] on icon at bounding box center [286, 105] width 15 height 15
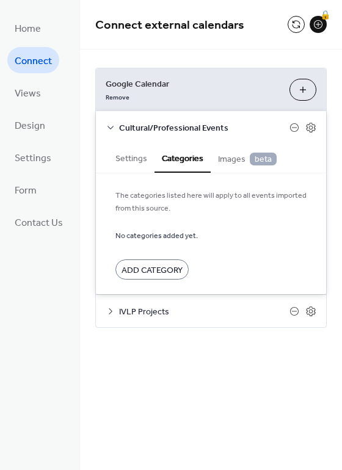
click at [148, 267] on span "Add Category" at bounding box center [152, 270] width 61 height 13
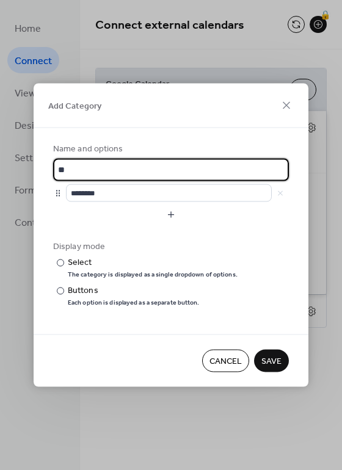
type input "*"
type input "**********"
click at [264, 360] on span "Save" at bounding box center [271, 361] width 20 height 13
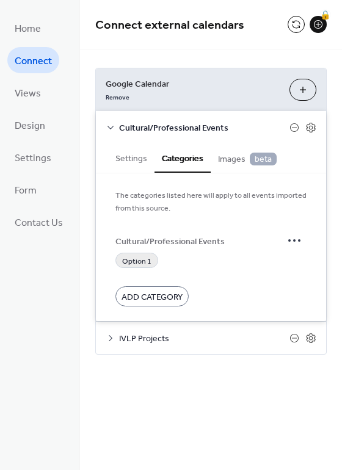
click at [150, 261] on div "Option 1" at bounding box center [136, 260] width 43 height 15
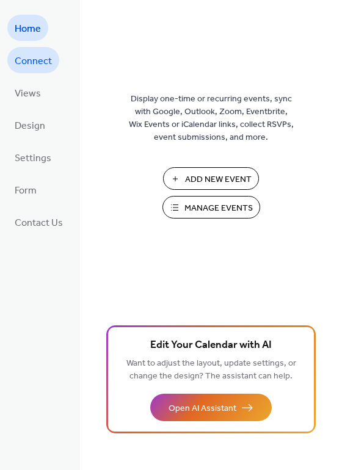
click at [45, 70] on link "Connect" at bounding box center [33, 60] width 52 height 26
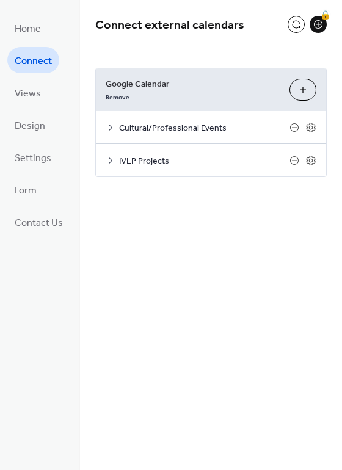
click at [172, 116] on div "Cultural/Professional Events" at bounding box center [211, 127] width 230 height 32
click at [109, 131] on icon at bounding box center [111, 128] width 10 height 10
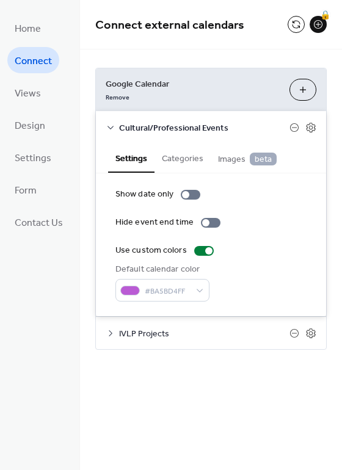
click at [192, 163] on button "Categories" at bounding box center [183, 158] width 56 height 28
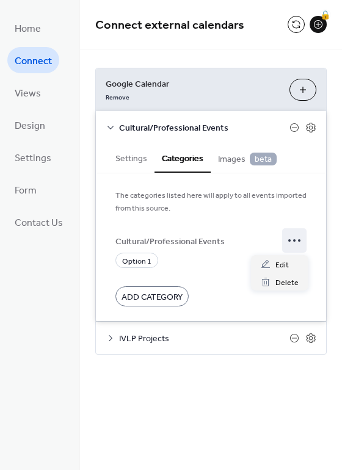
click at [301, 242] on icon at bounding box center [295, 241] width 20 height 20
click at [283, 281] on span "Delete" at bounding box center [286, 283] width 23 height 13
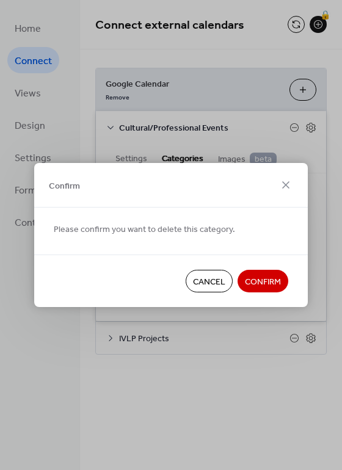
click at [275, 283] on span "Confirm" at bounding box center [263, 282] width 36 height 13
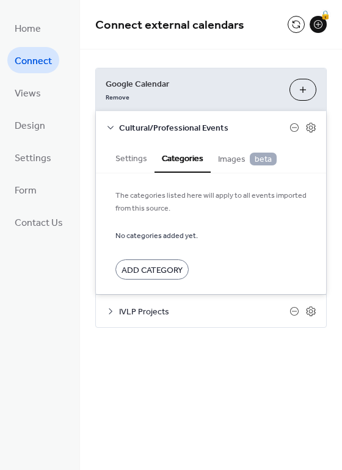
click at [213, 311] on span "IVLP Projects" at bounding box center [204, 312] width 170 height 13
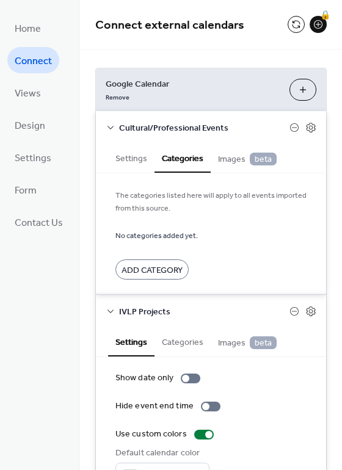
click at [299, 87] on button "Choose Calendars" at bounding box center [302, 90] width 27 height 22
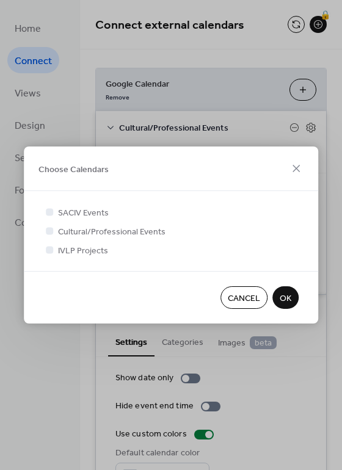
click at [97, 216] on span "SACIV Events" at bounding box center [83, 213] width 51 height 13
click at [97, 214] on span "SACIV Events" at bounding box center [83, 213] width 51 height 13
click at [299, 169] on icon at bounding box center [296, 168] width 15 height 15
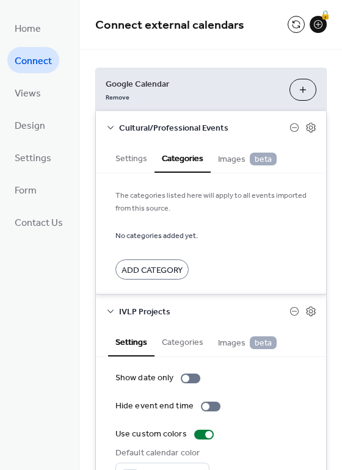
click at [109, 121] on div "Cultural/Professional Events" at bounding box center [211, 127] width 230 height 32
click at [103, 129] on div "Cultural/Professional Events" at bounding box center [211, 127] width 230 height 32
click at [108, 128] on icon at bounding box center [111, 128] width 10 height 10
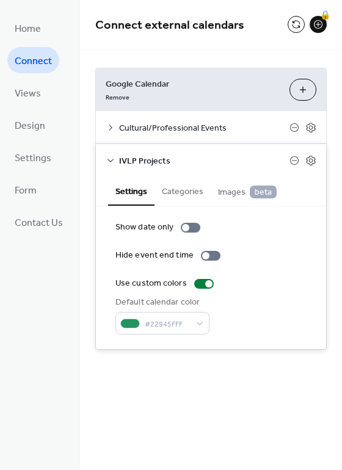
click at [107, 158] on icon at bounding box center [111, 161] width 10 height 10
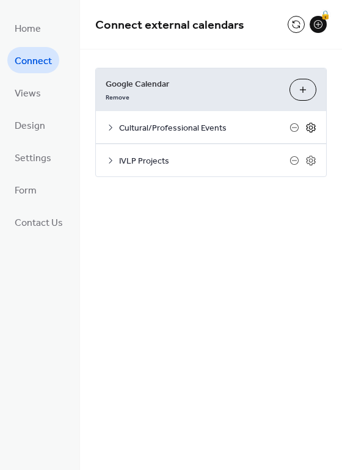
click at [310, 125] on icon at bounding box center [310, 127] width 11 height 11
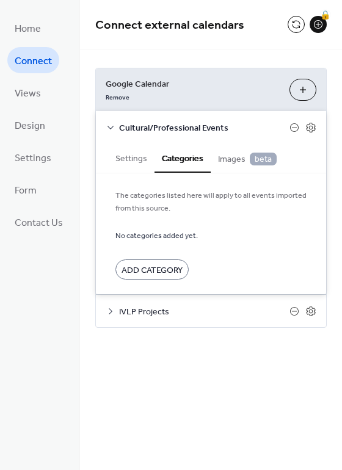
click at [316, 307] on div "IVLP Projects" at bounding box center [211, 311] width 230 height 32
click at [312, 309] on icon at bounding box center [310, 311] width 11 height 11
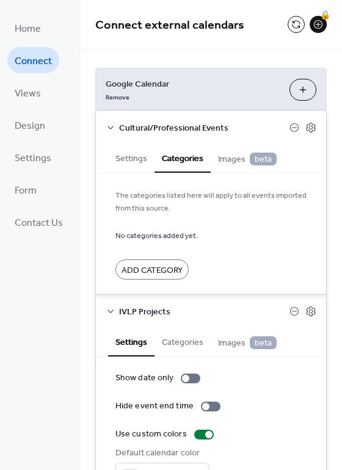
click at [122, 151] on button "Settings" at bounding box center [131, 158] width 46 height 28
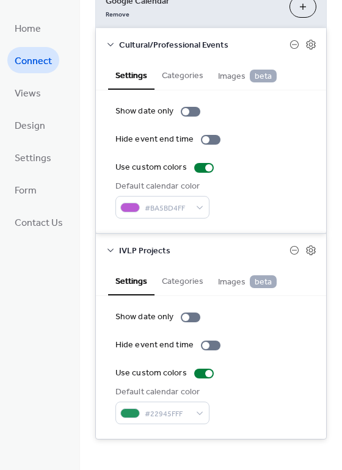
scroll to position [89, 0]
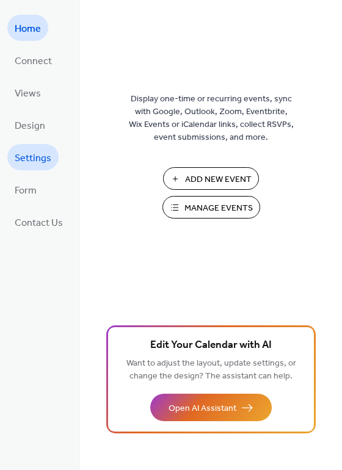
click at [26, 153] on span "Settings" at bounding box center [33, 158] width 37 height 19
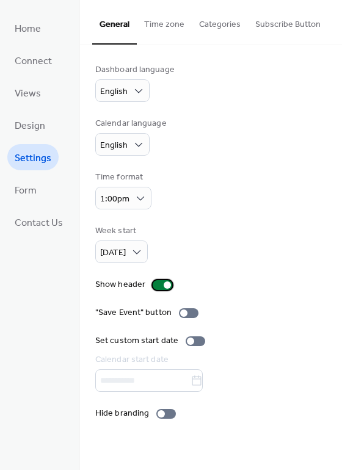
click at [159, 285] on div at bounding box center [163, 285] width 20 height 10
click at [166, 416] on div at bounding box center [166, 414] width 20 height 10
click at [169, 417] on div at bounding box center [166, 414] width 20 height 10
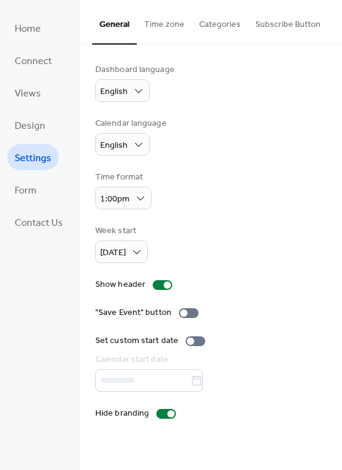
click at [205, 24] on button "Categories" at bounding box center [220, 21] width 56 height 43
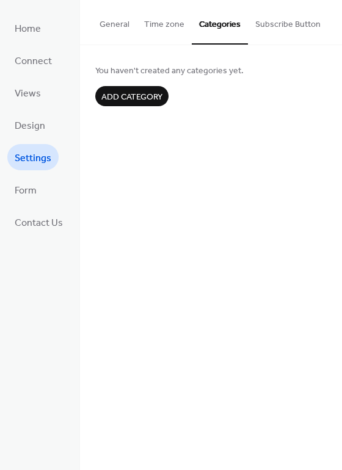
click at [122, 97] on span "Add category" at bounding box center [131, 97] width 61 height 13
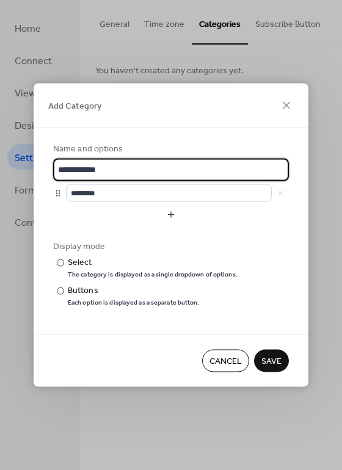
drag, startPoint x: 136, startPoint y: 167, endPoint x: 56, endPoint y: 170, distance: 79.4
click at [56, 170] on input "**********" at bounding box center [171, 170] width 236 height 23
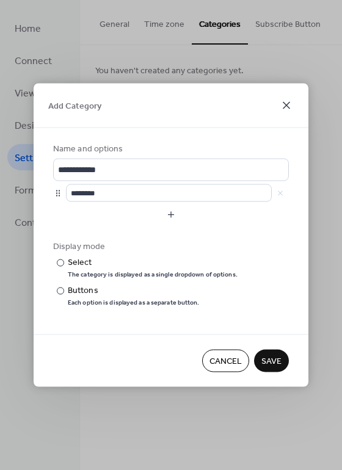
click at [286, 103] on icon at bounding box center [286, 105] width 15 height 15
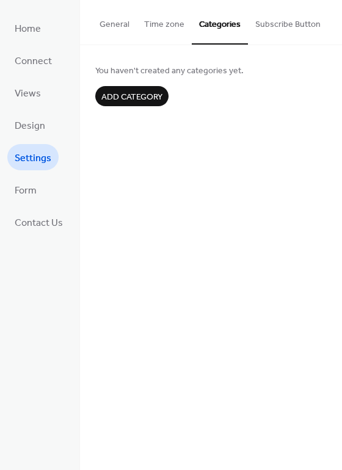
click at [272, 22] on button "Subscribe Button" at bounding box center [288, 21] width 80 height 43
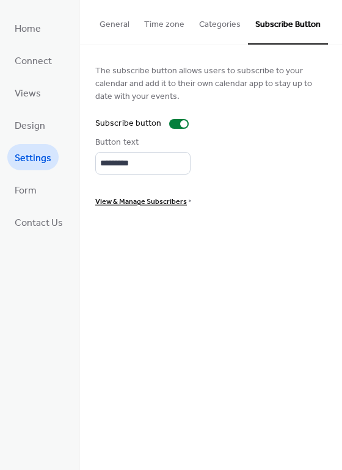
click at [114, 19] on button "General" at bounding box center [114, 21] width 45 height 43
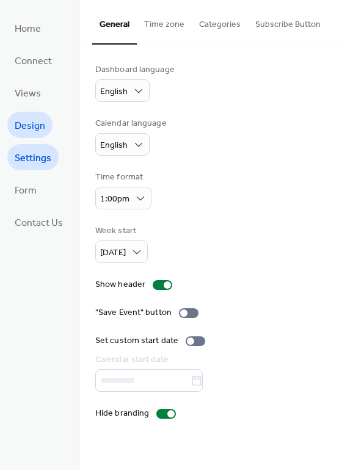
click at [29, 118] on span "Design" at bounding box center [30, 126] width 31 height 19
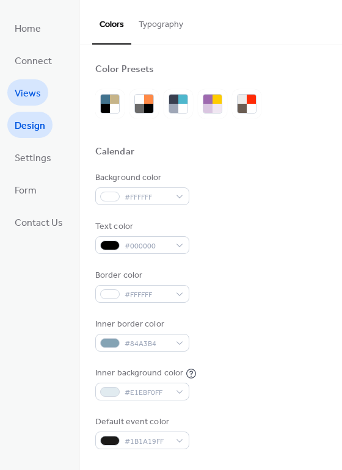
click at [27, 80] on link "Views" at bounding box center [27, 92] width 41 height 26
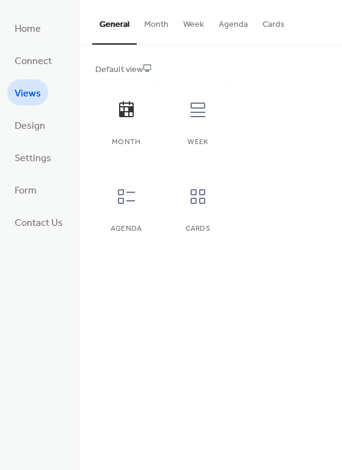
click at [151, 31] on button "Month" at bounding box center [156, 21] width 39 height 43
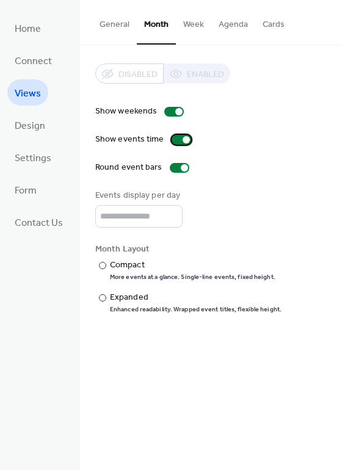
click at [173, 140] on div at bounding box center [182, 140] width 20 height 10
